Goal: Find contact information: Find contact information

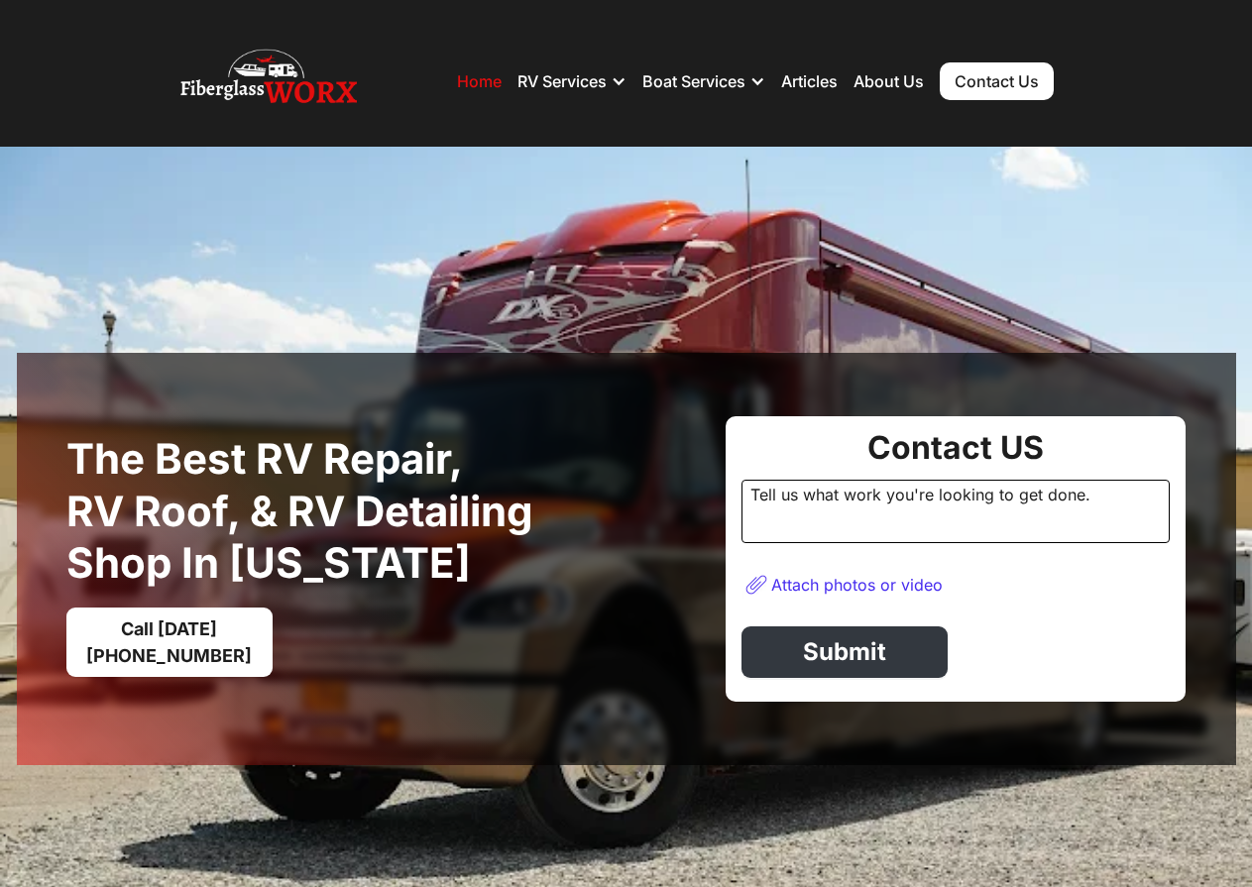
click at [1008, 80] on link "Contact Us" at bounding box center [997, 81] width 114 height 38
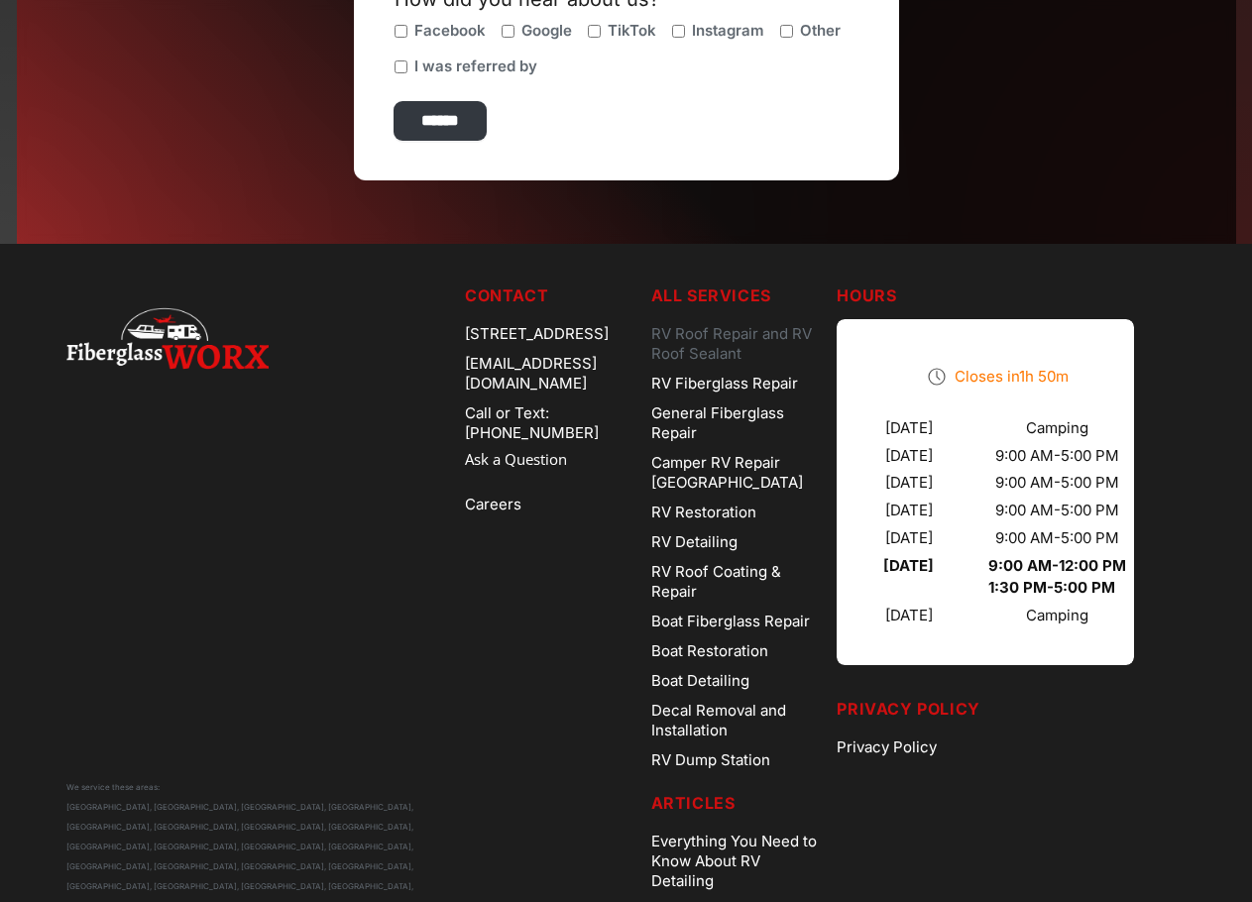
scroll to position [992, 0]
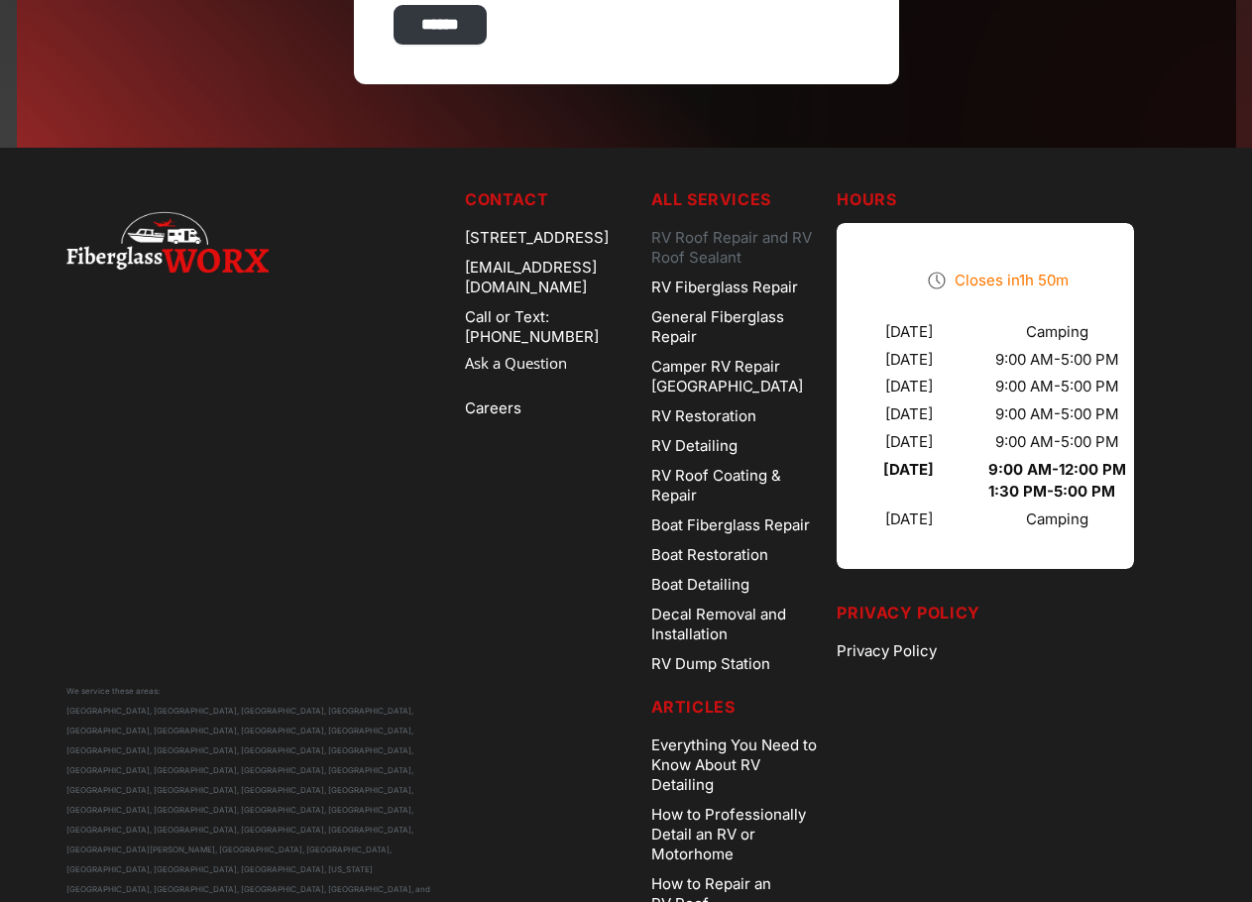
drag, startPoint x: 427, startPoint y: 194, endPoint x: 374, endPoint y: 203, distance: 54.3
click at [374, 204] on div "We service these areas: [GEOGRAPHIC_DATA], [GEOGRAPHIC_DATA], [GEOGRAPHIC_DATA]…" at bounding box center [257, 553] width 383 height 732
click at [375, 203] on div "We service these areas: [GEOGRAPHIC_DATA], [GEOGRAPHIC_DATA], [GEOGRAPHIC_DATA]…" at bounding box center [257, 553] width 383 height 732
